Goal: Task Accomplishment & Management: Manage account settings

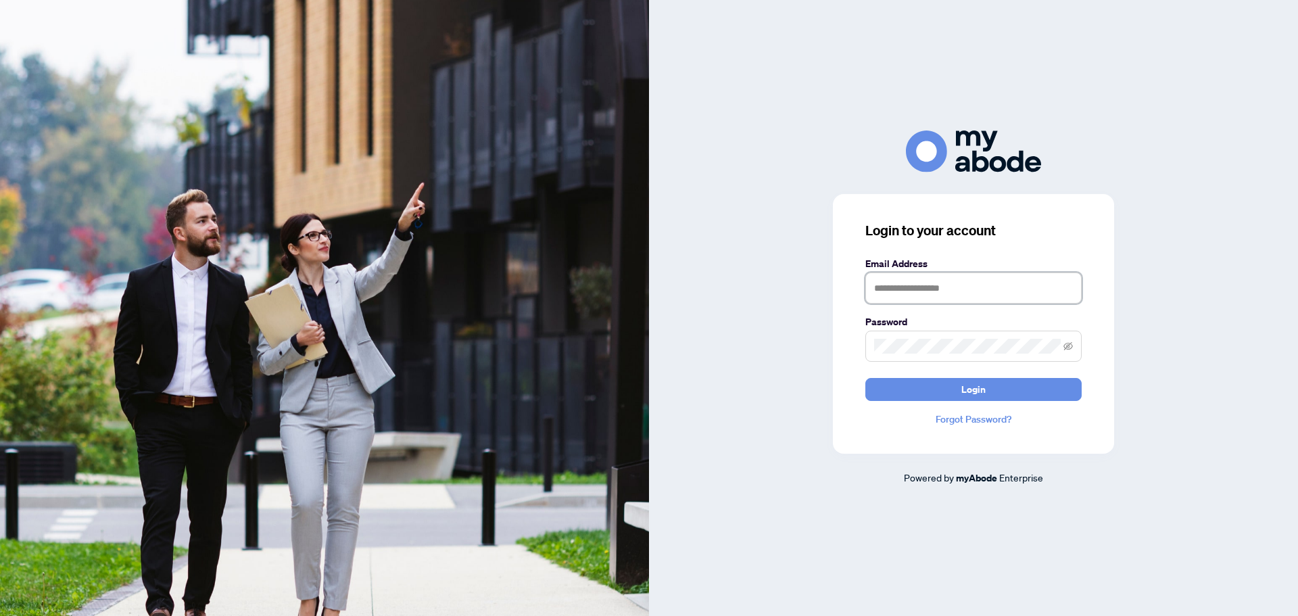
click at [983, 274] on input "text" at bounding box center [973, 287] width 216 height 31
type input "**********"
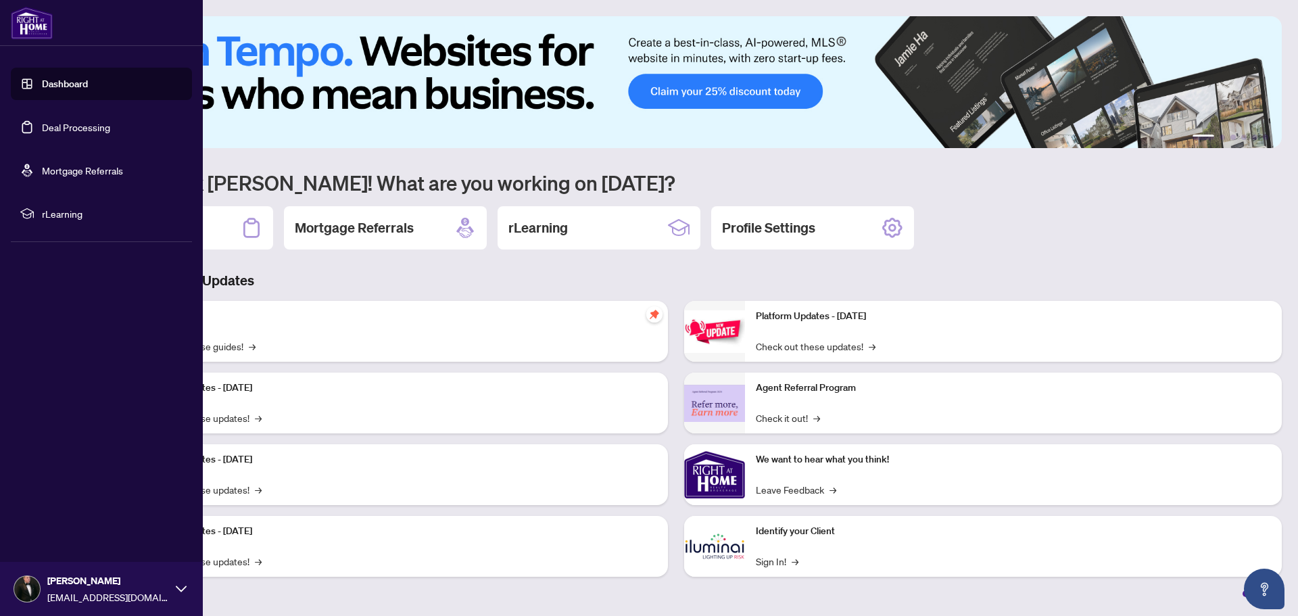
click at [62, 84] on link "Dashboard" at bounding box center [65, 84] width 46 height 12
click at [90, 133] on link "Deal Processing" at bounding box center [76, 127] width 68 height 12
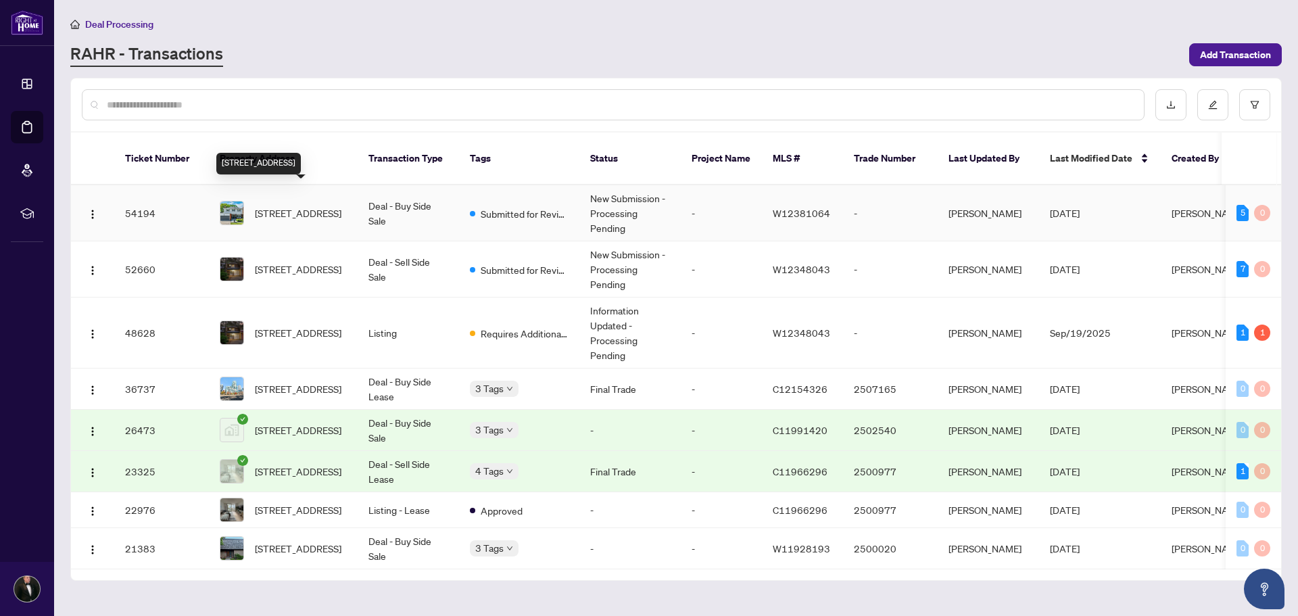
click at [310, 206] on span "2574 Homelands Dr, Mississauga, Ontario L5K 1H6, Canada" at bounding box center [298, 213] width 87 height 15
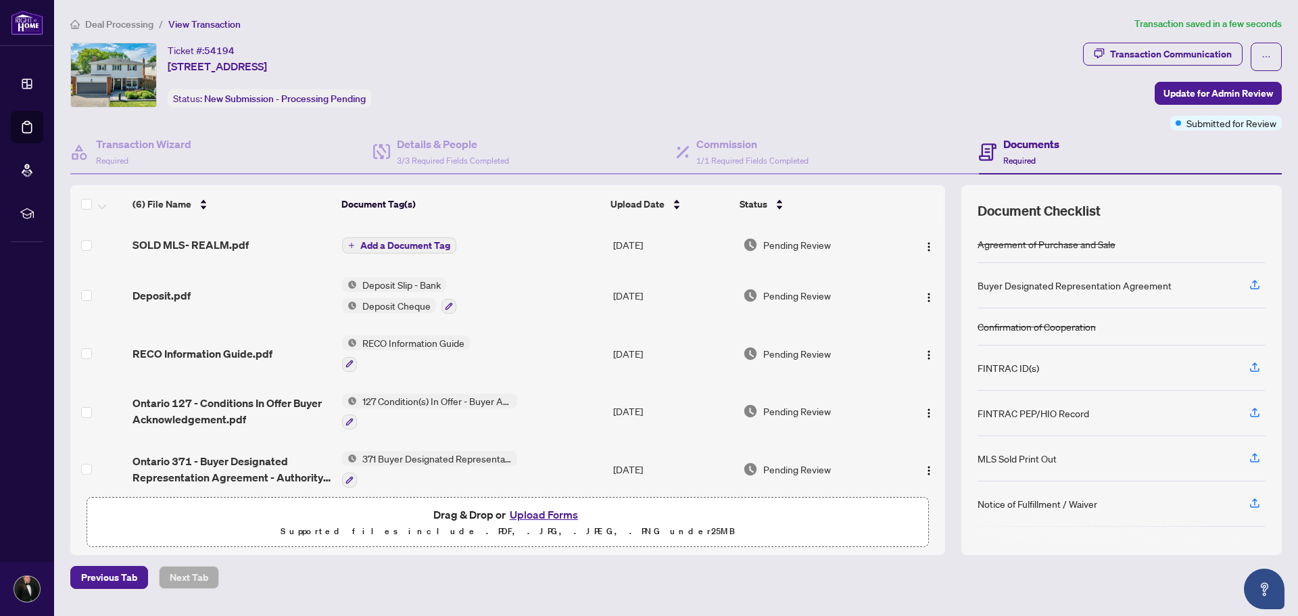
click at [398, 241] on span "Add a Document Tag" at bounding box center [405, 245] width 90 height 9
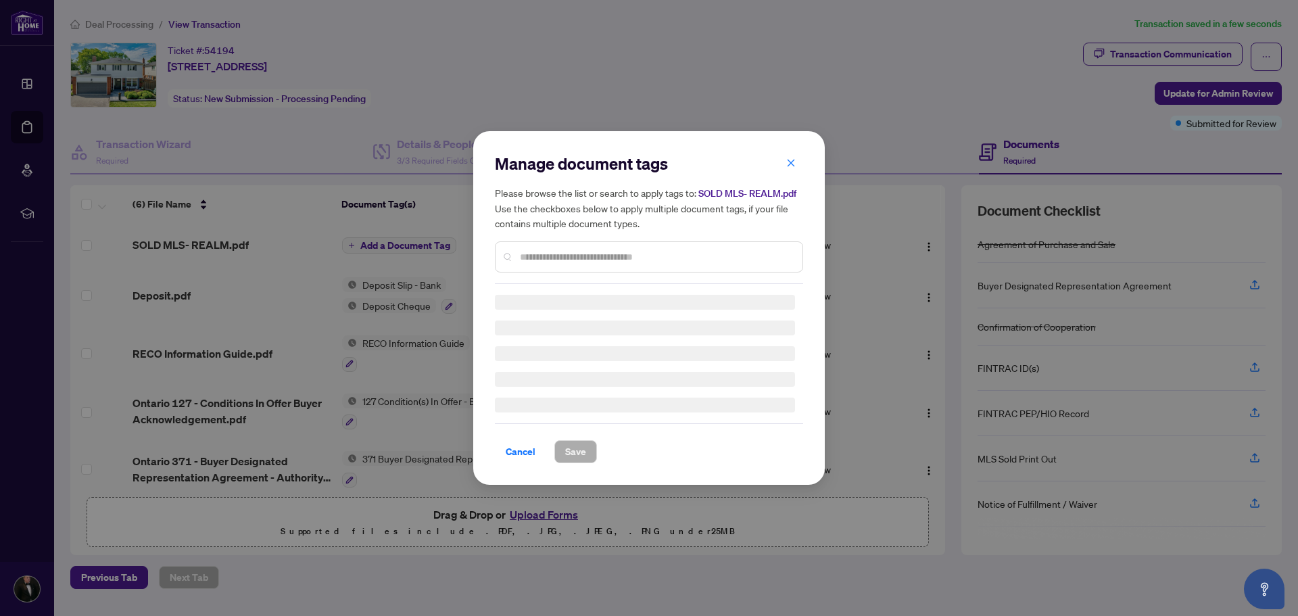
click at [583, 255] on input "text" at bounding box center [656, 256] width 272 height 15
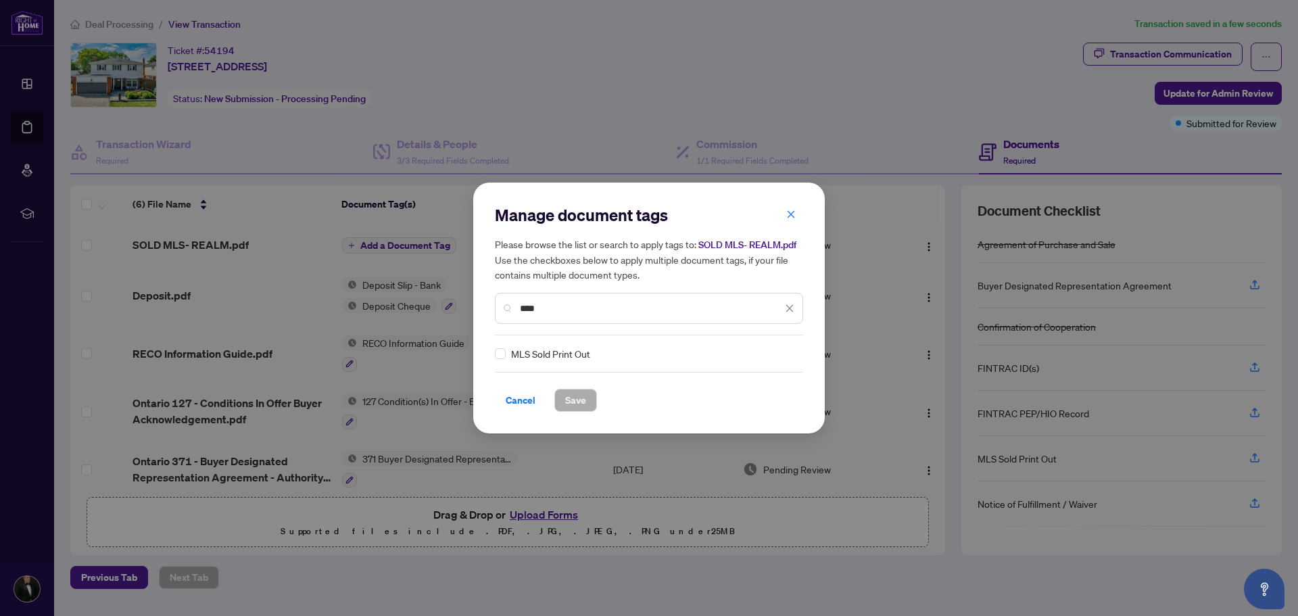
type input "****"
click at [569, 405] on span "Save" at bounding box center [575, 400] width 21 height 22
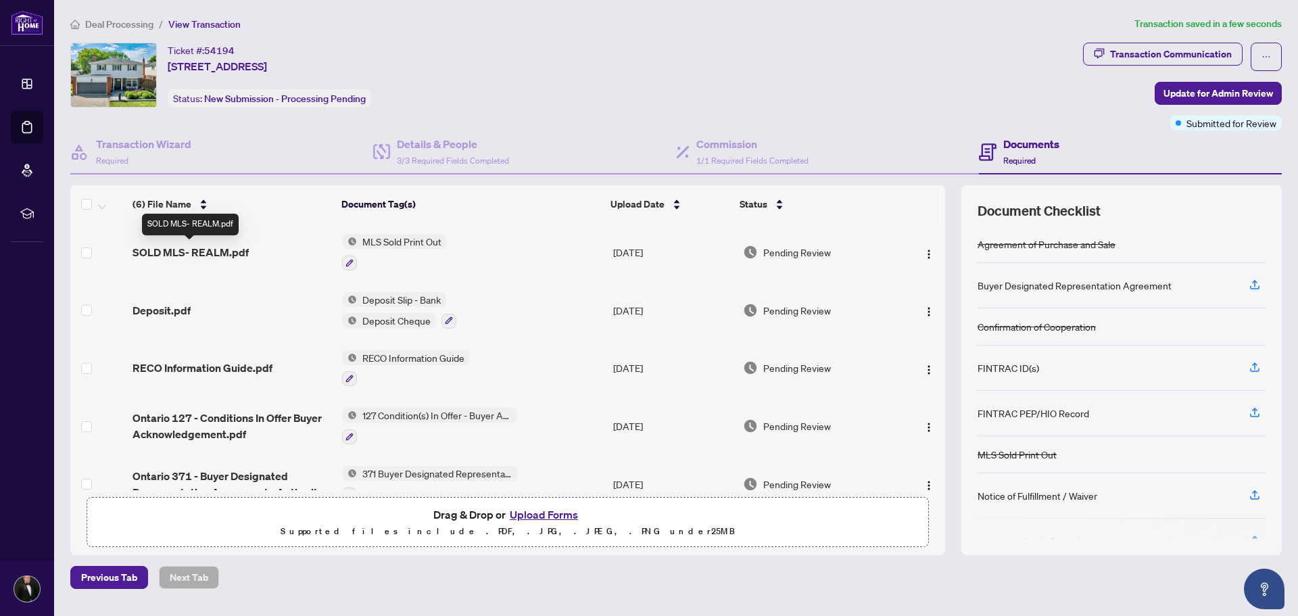
click at [235, 253] on span "SOLD MLS- REALM.pdf" at bounding box center [191, 252] width 116 height 16
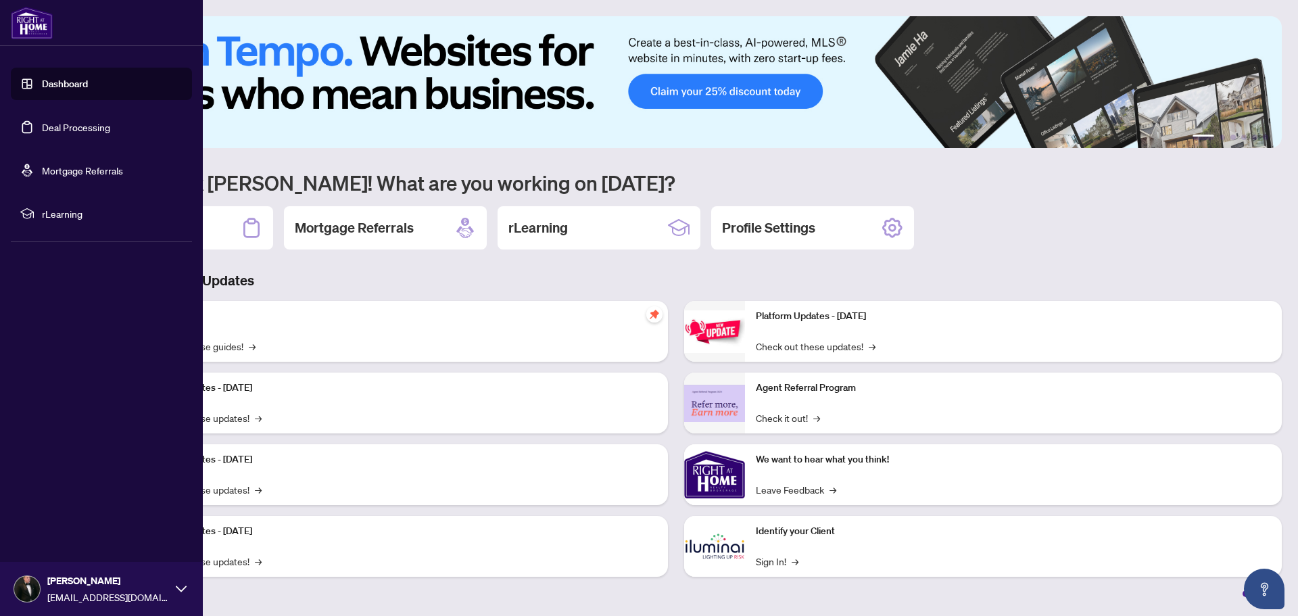
click at [43, 85] on link "Dashboard" at bounding box center [65, 84] width 46 height 12
click at [82, 82] on link "Dashboard" at bounding box center [65, 84] width 46 height 12
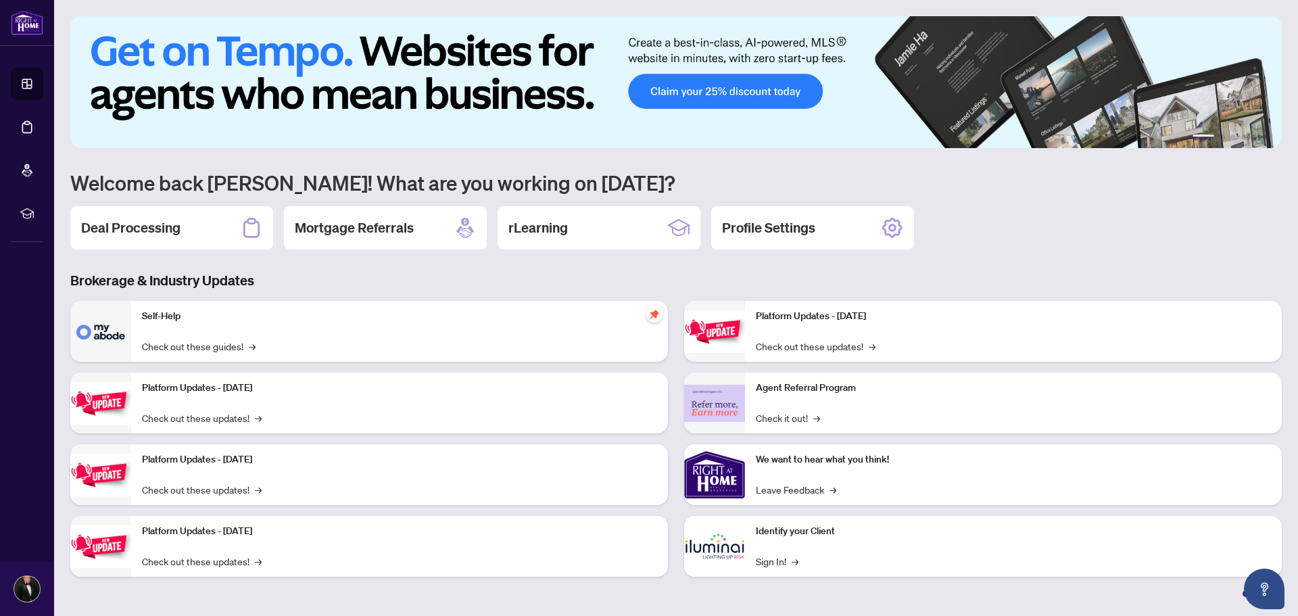
click at [101, 216] on div "Deal Processing" at bounding box center [171, 227] width 203 height 43
